Goal: Task Accomplishment & Management: Complete application form

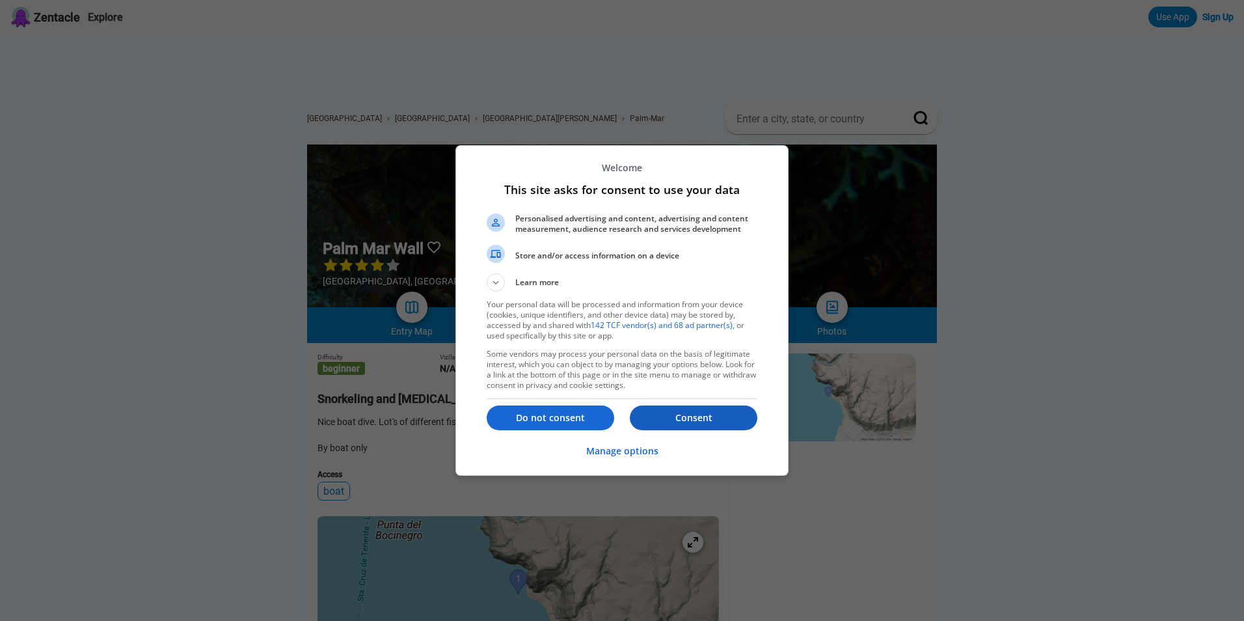
click at [666, 414] on p "Consent" at bounding box center [694, 417] width 128 height 13
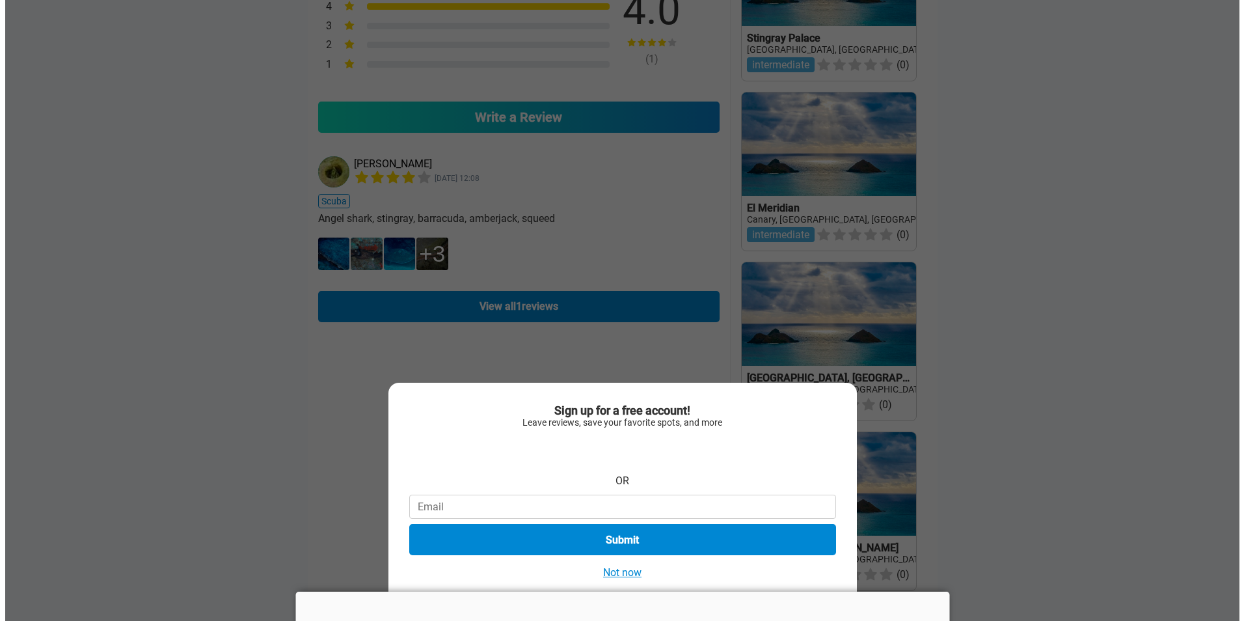
scroll to position [586, 0]
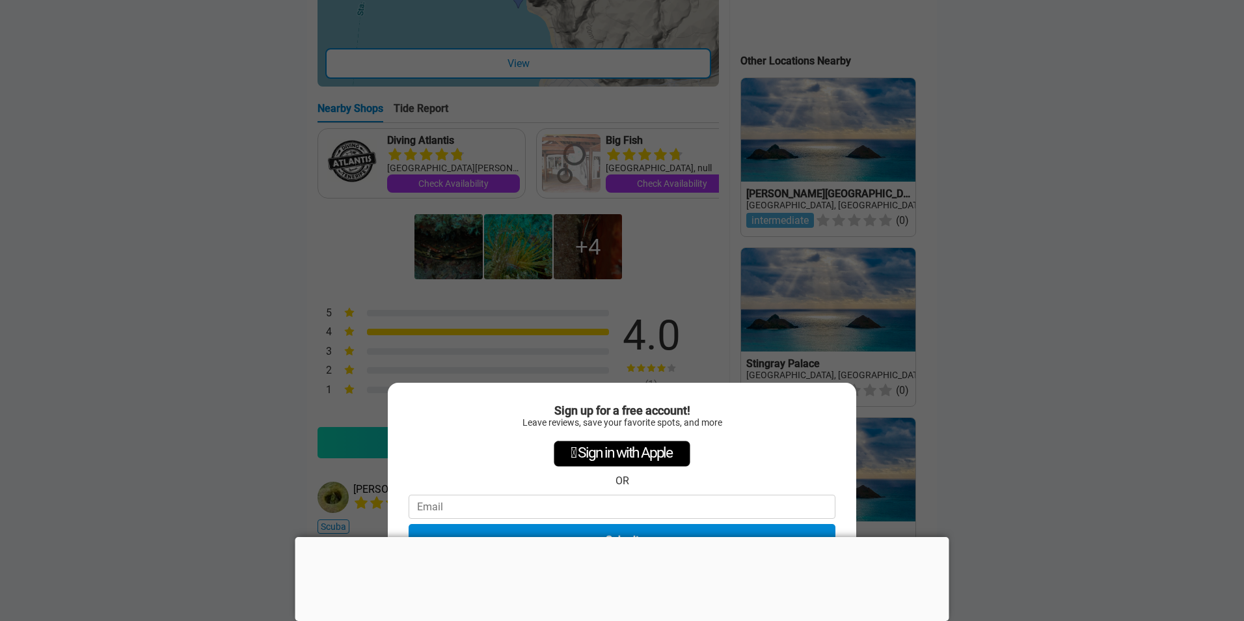
click at [974, 361] on div "Sign up for a free account! Leave reviews, save your favorite spots, and more …" at bounding box center [622, 310] width 1244 height 621
click at [506, 74] on div "Sign up for a free account! Leave reviews, save your favorite spots, and more …" at bounding box center [622, 310] width 1244 height 621
click at [508, 76] on div "Sign up for a free account! Leave reviews, save your favorite spots, and more …" at bounding box center [622, 310] width 1244 height 621
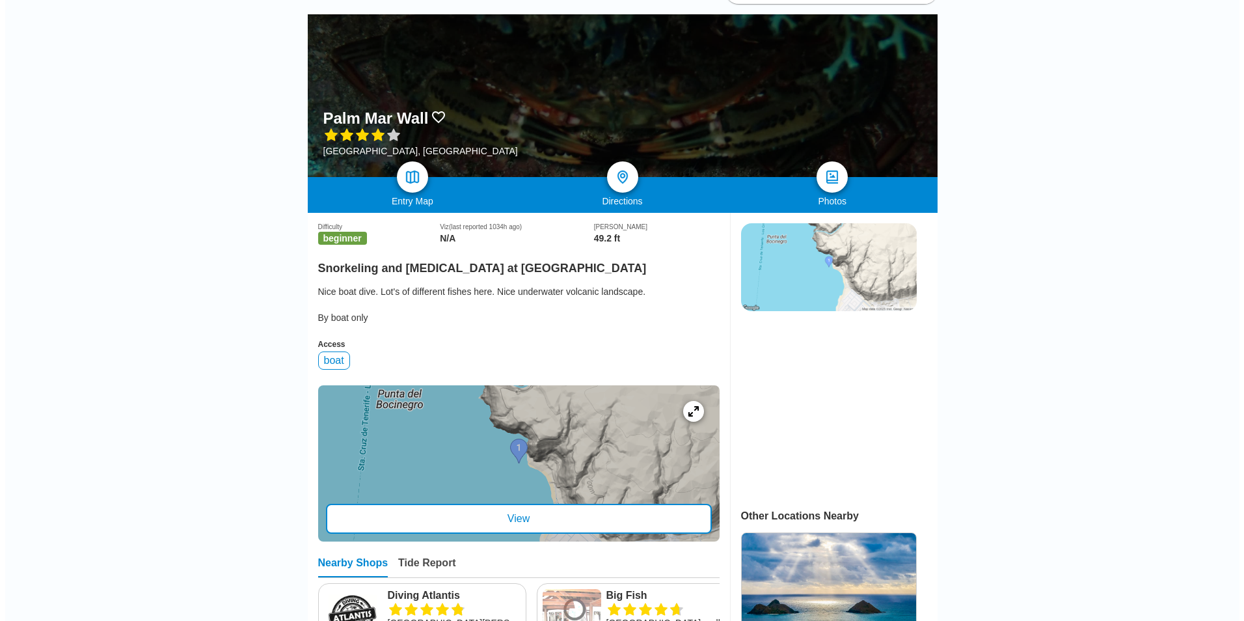
scroll to position [325, 0]
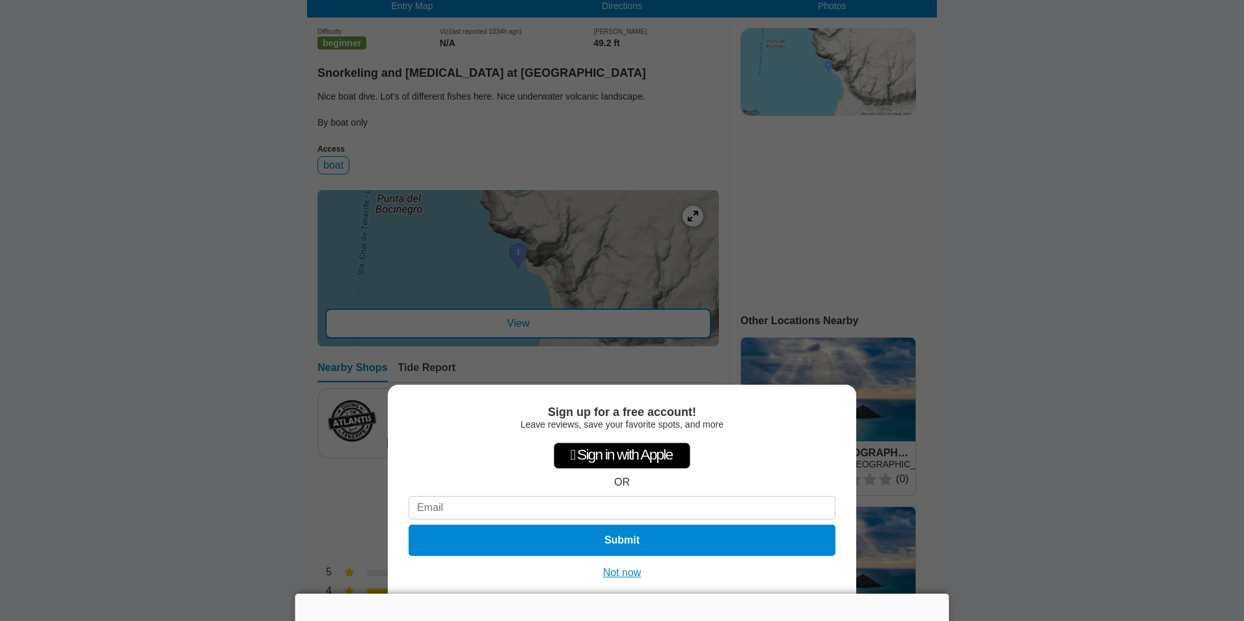
click at [515, 327] on div "Sign up for a free account! Leave reviews, save your favorite spots, and more …" at bounding box center [622, 310] width 1244 height 621
